Goal: Find specific page/section: Find specific page/section

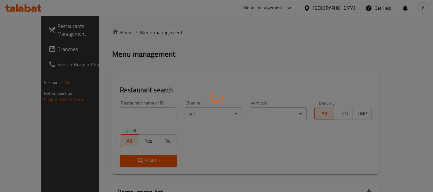
scroll to position [64, 0]
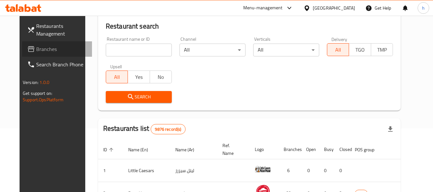
click at [36, 53] on span "Branches" at bounding box center [61, 49] width 51 height 8
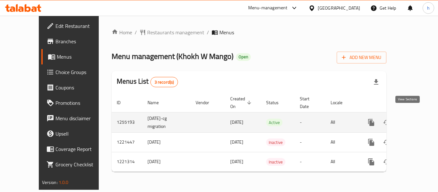
click at [417, 116] on link "enhanced table" at bounding box center [417, 122] width 15 height 15
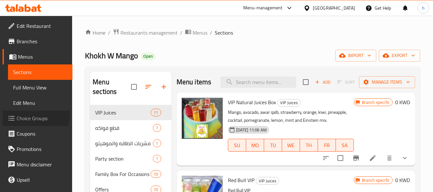
click at [29, 114] on span "Choice Groups" at bounding box center [42, 118] width 51 height 8
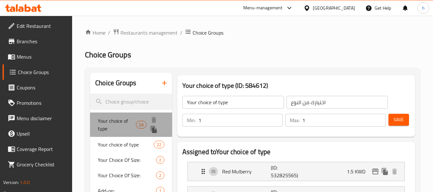
click at [120, 120] on span "Your choice of type" at bounding box center [117, 124] width 38 height 15
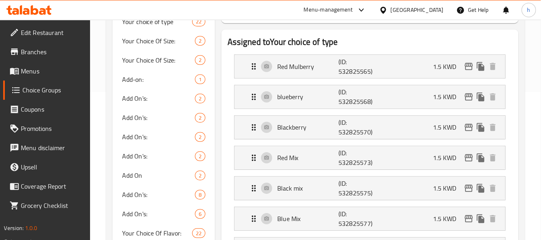
scroll to position [64, 0]
